Goal: Task Accomplishment & Management: Complete application form

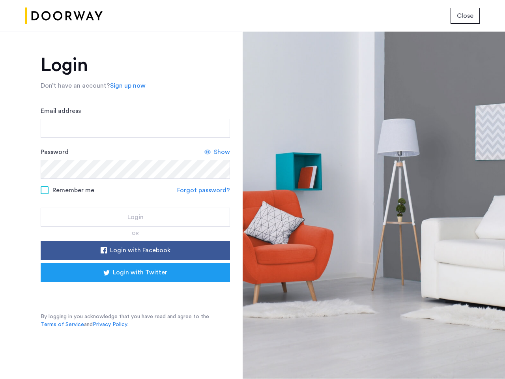
click at [465, 16] on span "Close" at bounding box center [465, 15] width 17 height 9
click at [126, 86] on link "Sign up now" at bounding box center [127, 85] width 35 height 9
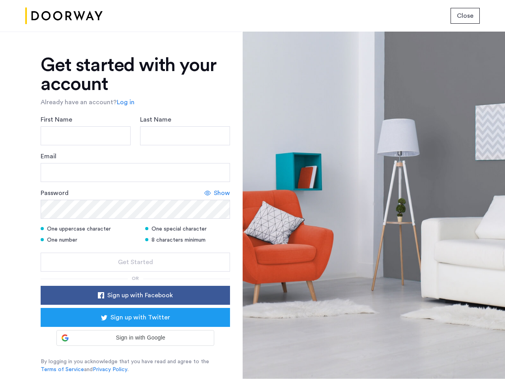
click at [217, 152] on div "Email" at bounding box center [135, 166] width 189 height 30
click at [205, 190] on icon at bounding box center [207, 193] width 6 height 6
click at [135, 250] on form "First Name Last Name Email Password Show One uppercase character One special ch…" at bounding box center [135, 193] width 189 height 157
click at [135, 272] on div "Get started with your account Already have an account? Log in First Name Last N…" at bounding box center [135, 214] width 189 height 317
